Goal: Task Accomplishment & Management: Use online tool/utility

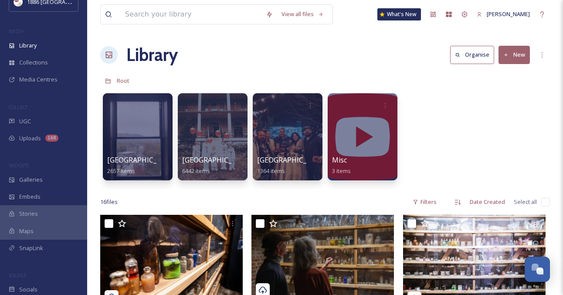
scroll to position [17, 0]
click at [44, 245] on div "SnapLink" at bounding box center [43, 247] width 87 height 17
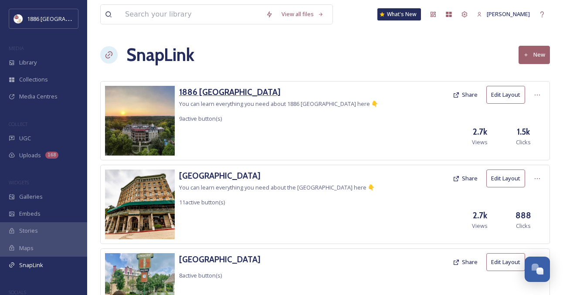
click at [236, 89] on h3 "1886 [GEOGRAPHIC_DATA]" at bounding box center [278, 92] width 199 height 13
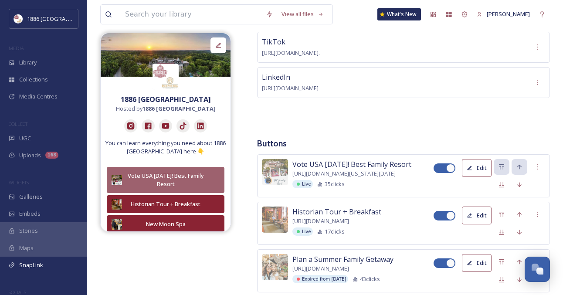
scroll to position [232, 0]
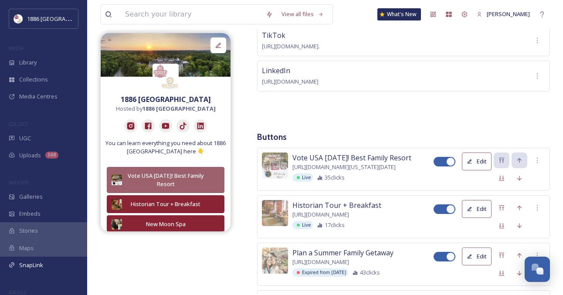
click at [441, 164] on div at bounding box center [440, 162] width 6 height 4
checkbox input "false"
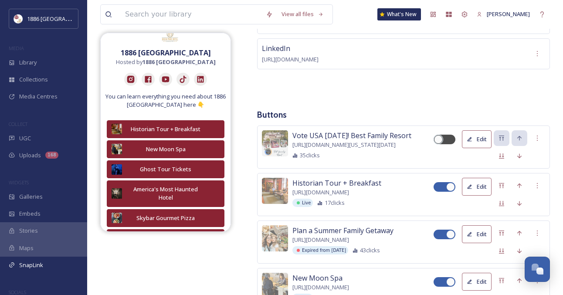
scroll to position [242, 0]
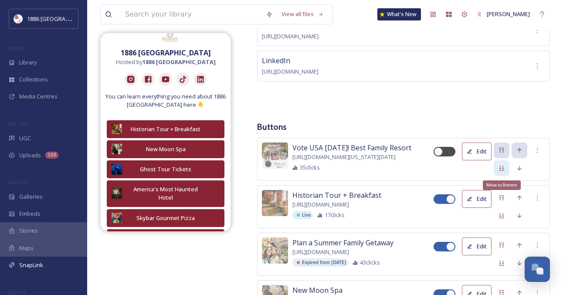
click at [506, 176] on div "Move to Bottom" at bounding box center [502, 168] width 16 height 16
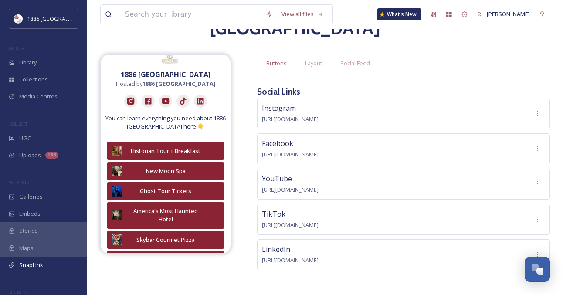
scroll to position [0, 0]
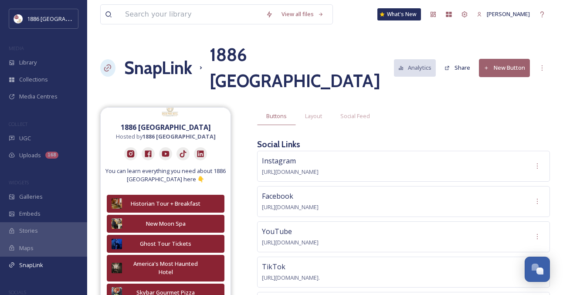
click at [509, 72] on button "New Button" at bounding box center [504, 68] width 51 height 18
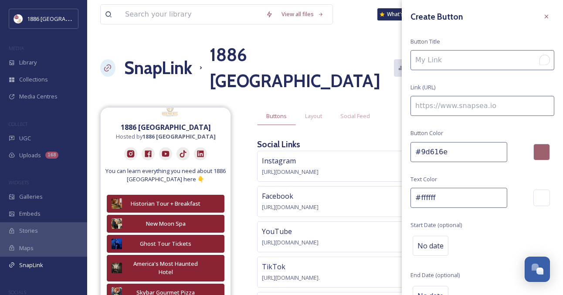
click at [477, 59] on input "To enrich screen reader interactions, please activate Accessibility in Grammarl…" at bounding box center [483, 60] width 144 height 20
type input "Savor Summer--Weekend Saver Rates"
paste input "[URL][DOMAIN_NAME]"
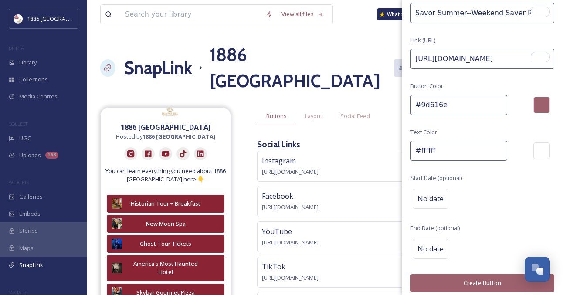
scroll to position [48, 0]
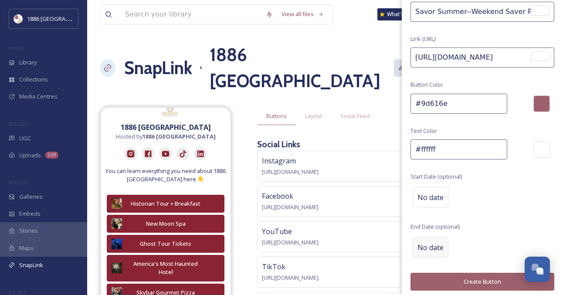
type input "[URL][DOMAIN_NAME]"
click at [429, 247] on span "No date" at bounding box center [431, 247] width 26 height 10
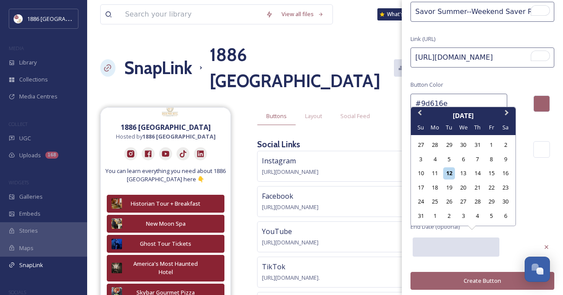
click at [460, 247] on input "text" at bounding box center [456, 247] width 87 height 19
click at [420, 187] on div "17" at bounding box center [421, 188] width 12 height 12
type input "[DATE]"
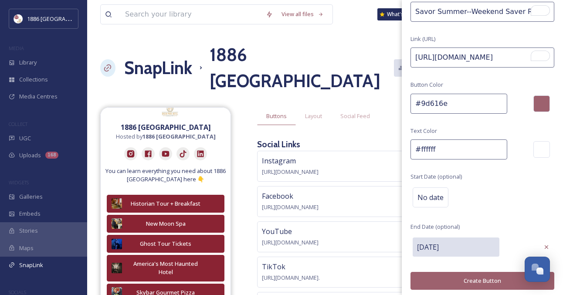
click at [475, 282] on button "Create Button" at bounding box center [483, 281] width 144 height 18
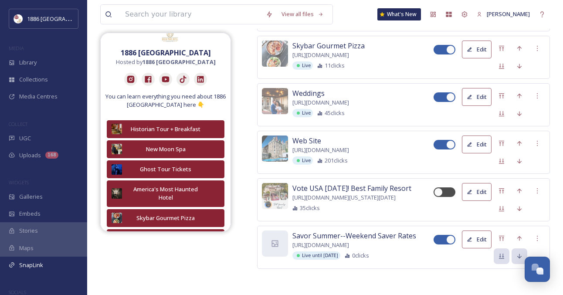
scroll to position [702, 0]
click at [502, 236] on icon at bounding box center [501, 238] width 7 height 7
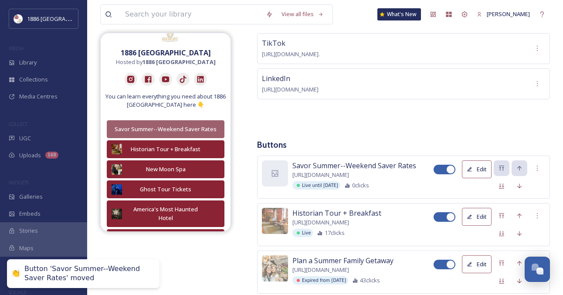
scroll to position [274, 0]
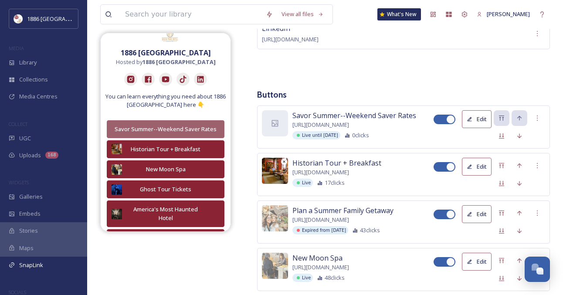
click at [277, 184] on img at bounding box center [275, 171] width 26 height 26
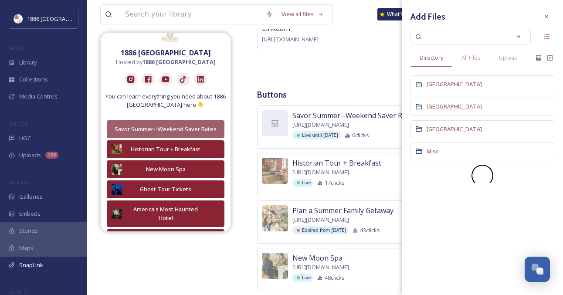
click at [346, 117] on div "Savor Summer--Weekend Saver Rates [URL][DOMAIN_NAME] Live until [DATE] 0 clicks…" at bounding box center [403, 127] width 293 height 43
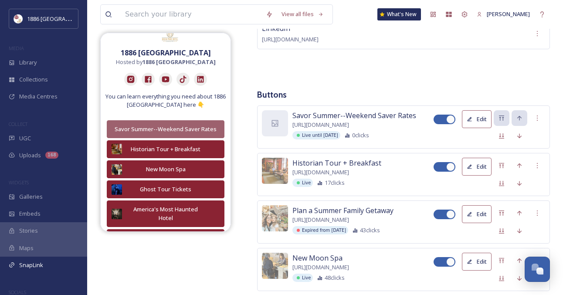
click at [471, 176] on button "Edit" at bounding box center [477, 167] width 30 height 18
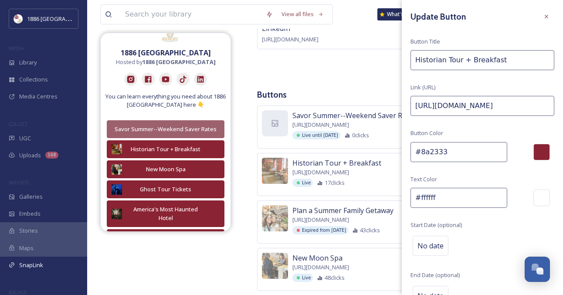
drag, startPoint x: 463, startPoint y: 156, endPoint x: 395, endPoint y: 153, distance: 68.5
click at [356, 85] on div "Buttons Layout Social Feed Social Links Instagram [URL][DOMAIN_NAME] Facebook […" at bounding box center [403, 217] width 293 height 769
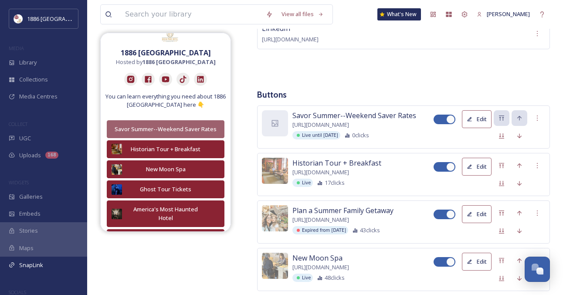
click at [483, 123] on button "Edit" at bounding box center [477, 119] width 30 height 18
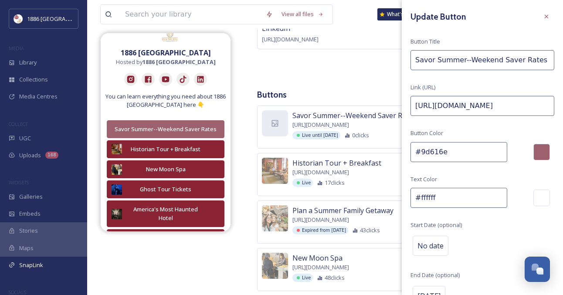
drag, startPoint x: 453, startPoint y: 153, endPoint x: 394, endPoint y: 153, distance: 59.7
paste input "8a2333"
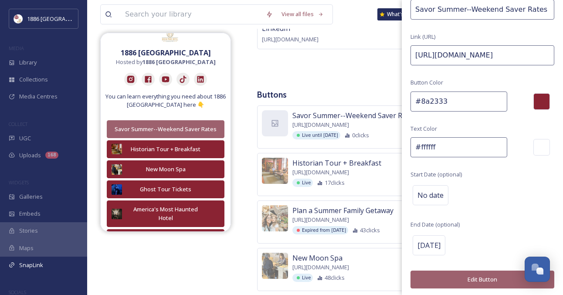
scroll to position [282, 0]
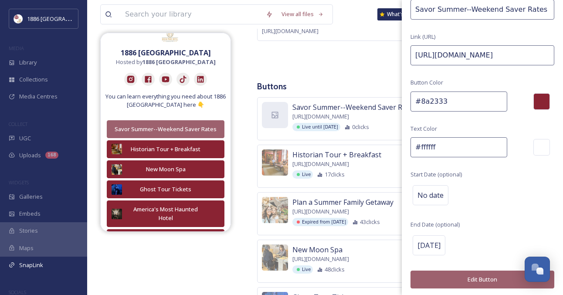
type input "#8a2333"
click at [490, 279] on button "Edit Button" at bounding box center [483, 280] width 144 height 18
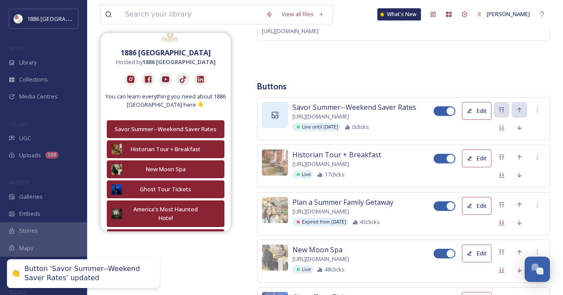
click at [269, 119] on div at bounding box center [275, 115] width 26 height 26
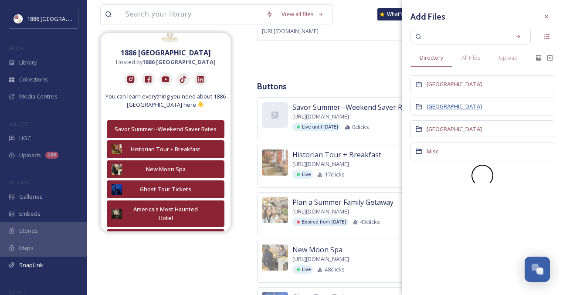
click at [445, 106] on span "[GEOGRAPHIC_DATA]" at bounding box center [454, 106] width 55 height 8
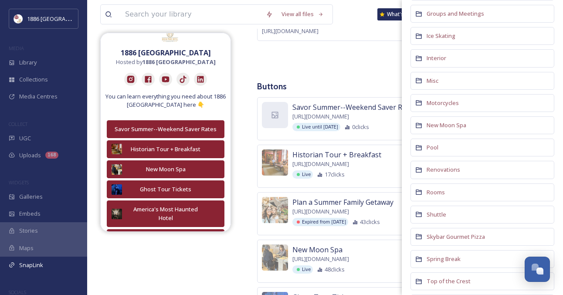
scroll to position [404, 0]
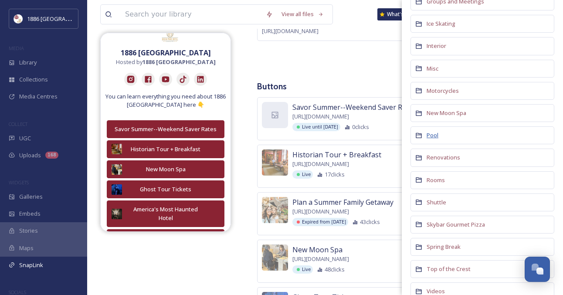
click at [431, 137] on span "Pool" at bounding box center [433, 135] width 12 height 8
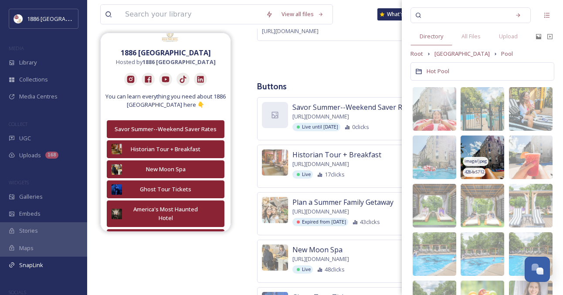
scroll to position [23, 0]
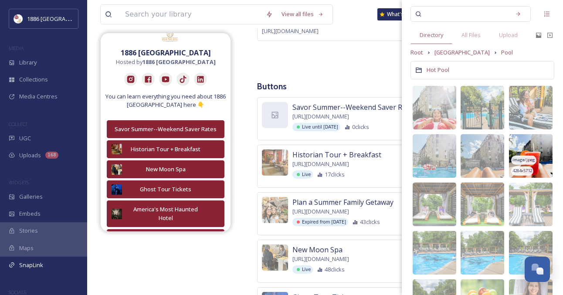
click at [538, 148] on img at bounding box center [531, 156] width 44 height 44
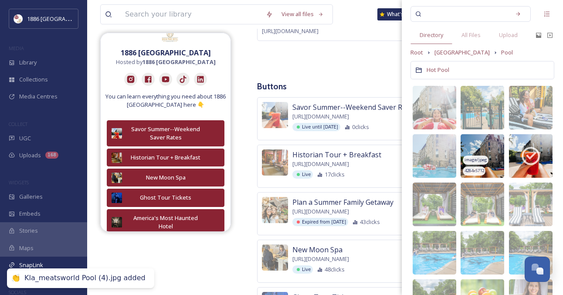
click at [480, 153] on img at bounding box center [483, 156] width 44 height 44
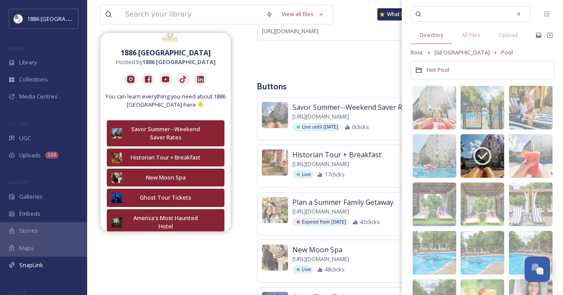
click at [371, 87] on div "Buttons Layout Social Feed Social Links Instagram [URL][DOMAIN_NAME] Facebook […" at bounding box center [403, 209] width 293 height 769
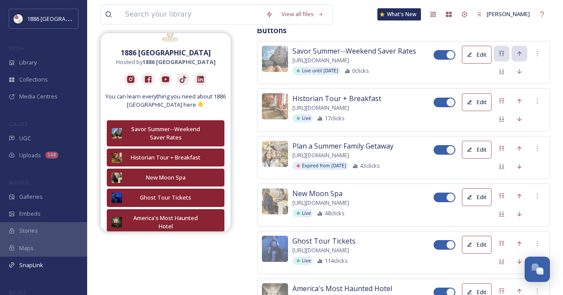
scroll to position [344, 0]
